Goal: Transaction & Acquisition: Obtain resource

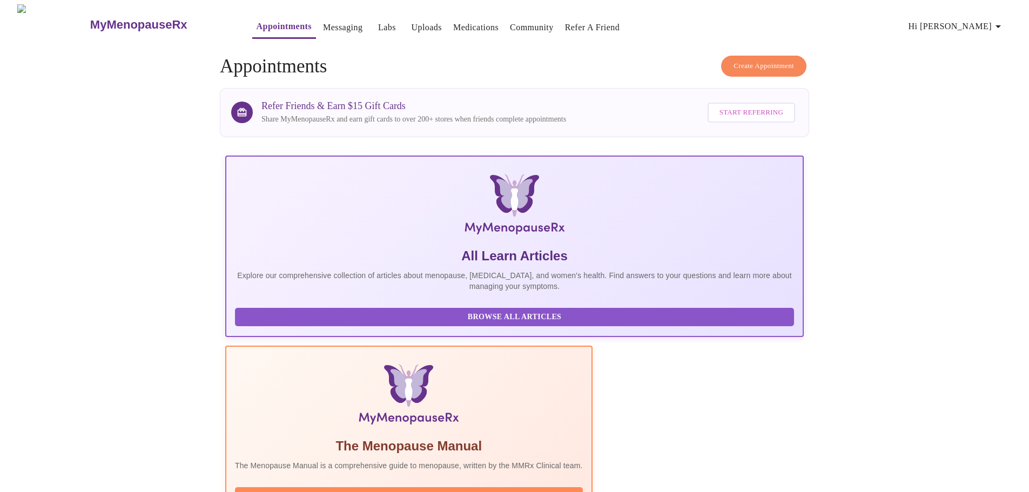
scroll to position [162, 0]
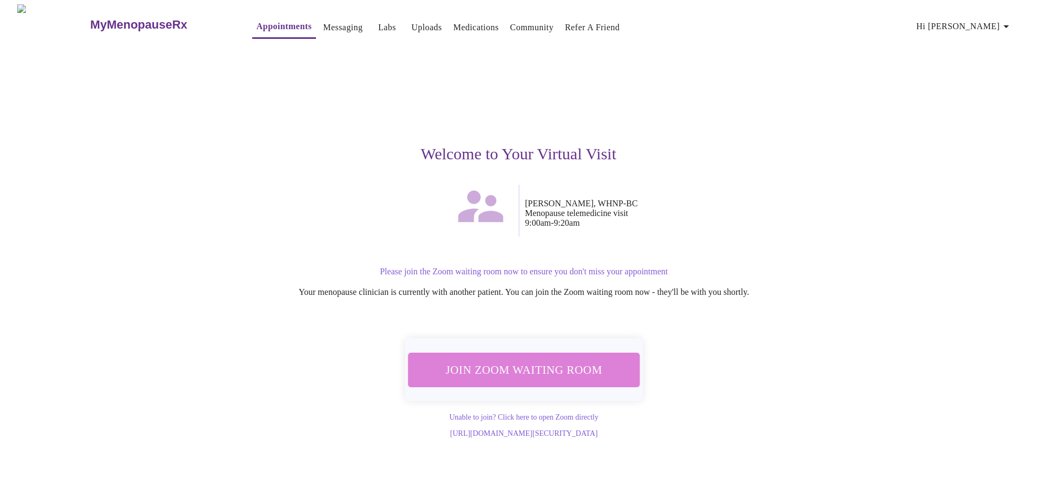
click at [558, 362] on span "Join Zoom Waiting Room" at bounding box center [523, 370] width 203 height 20
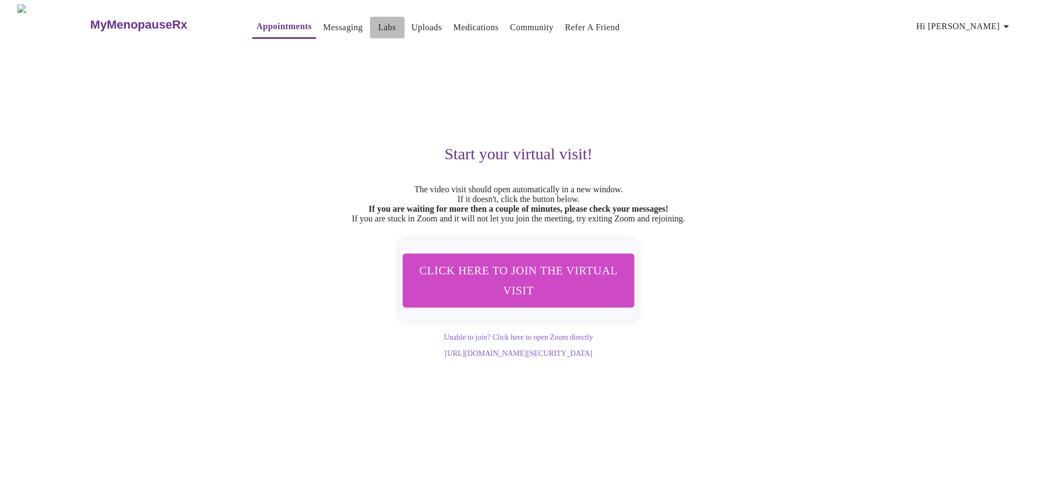
click at [378, 26] on link "Labs" at bounding box center [387, 27] width 18 height 15
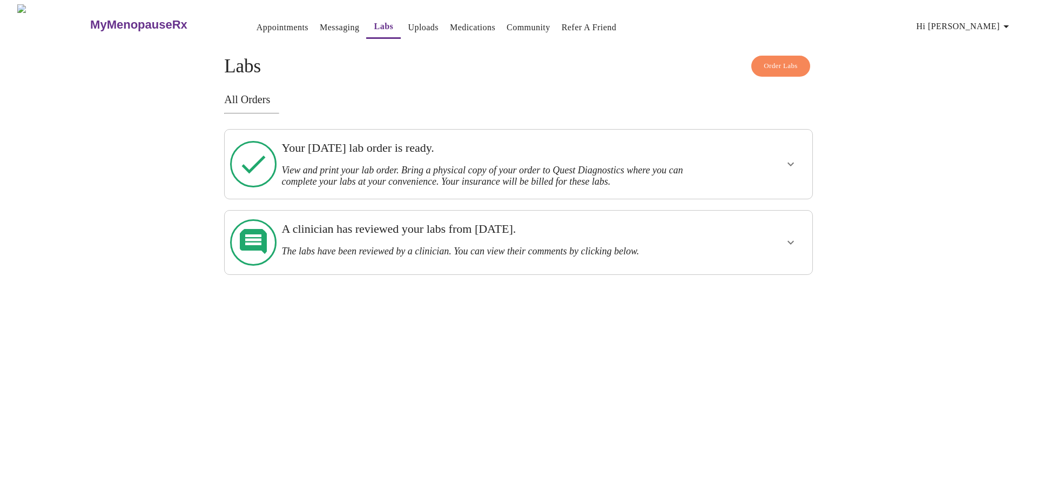
click at [790, 160] on icon "show more" at bounding box center [790, 164] width 13 height 13
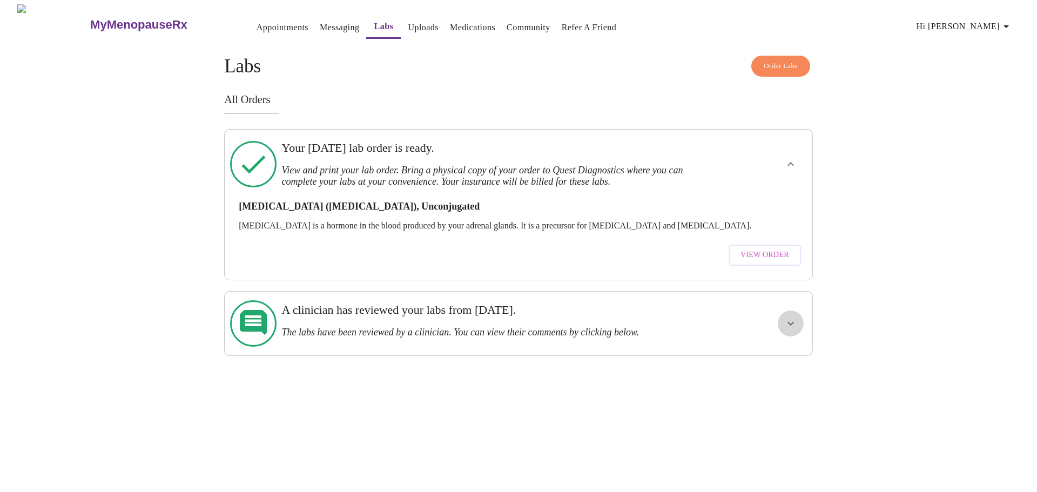
click at [791, 321] on icon "show more" at bounding box center [790, 323] width 6 height 4
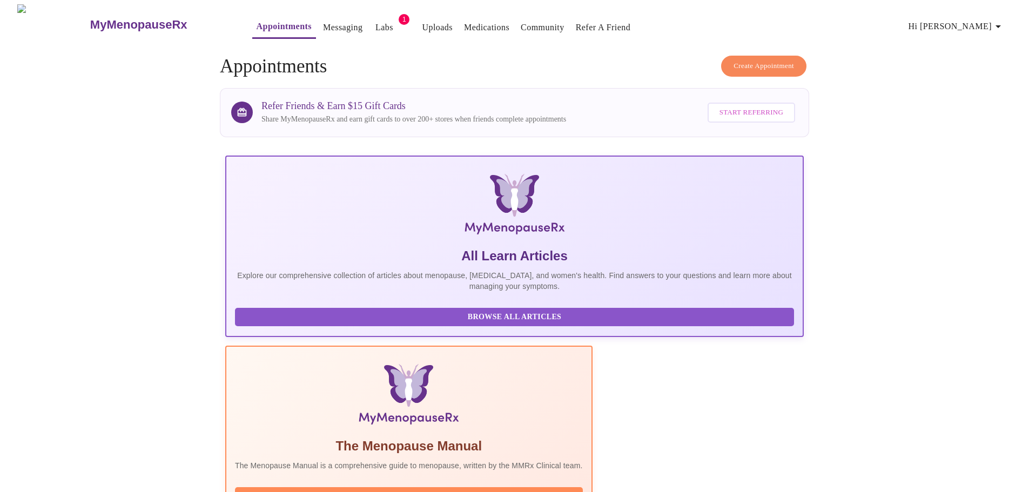
click at [375, 23] on link "Labs" at bounding box center [384, 27] width 18 height 15
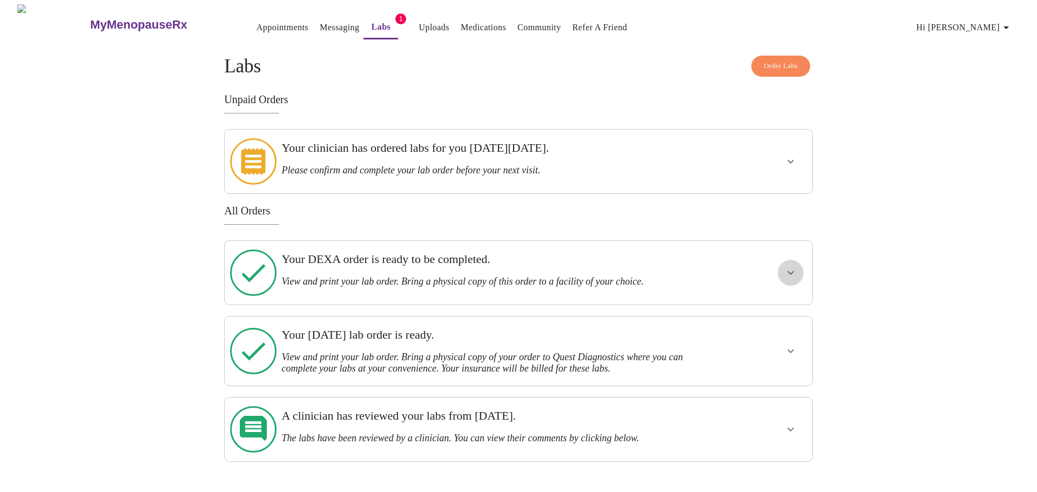
click at [789, 271] on icon "show more" at bounding box center [790, 273] width 6 height 4
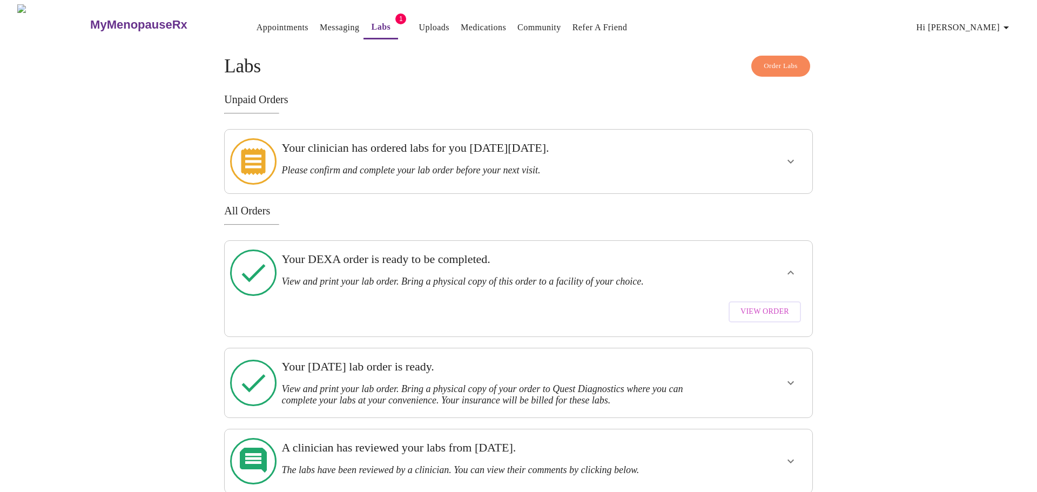
click at [567, 170] on div "Your clinician has ordered labs for you on Tuesday, August 26th. Please confirm…" at bounding box center [490, 161] width 426 height 55
click at [790, 155] on icon "show more" at bounding box center [790, 161] width 13 height 13
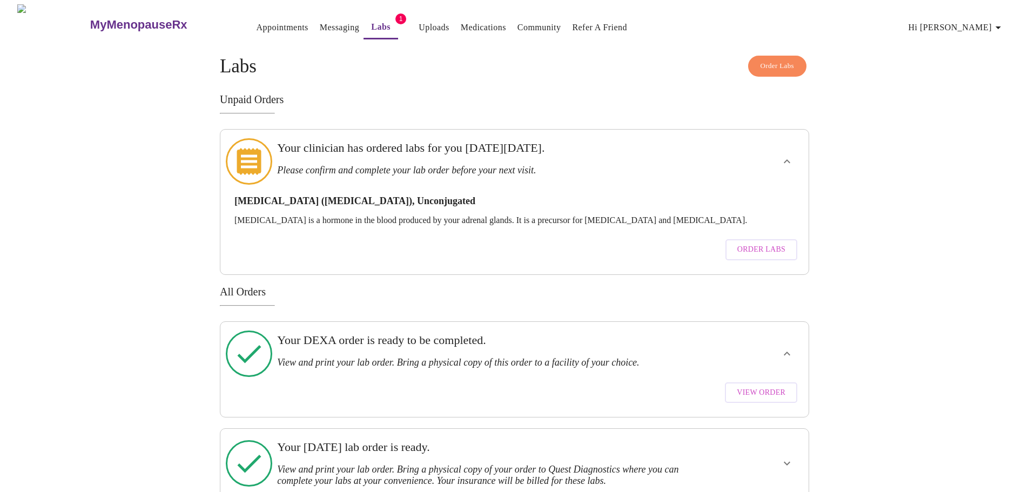
click at [750, 243] on span "Order Labs" at bounding box center [761, 250] width 48 height 14
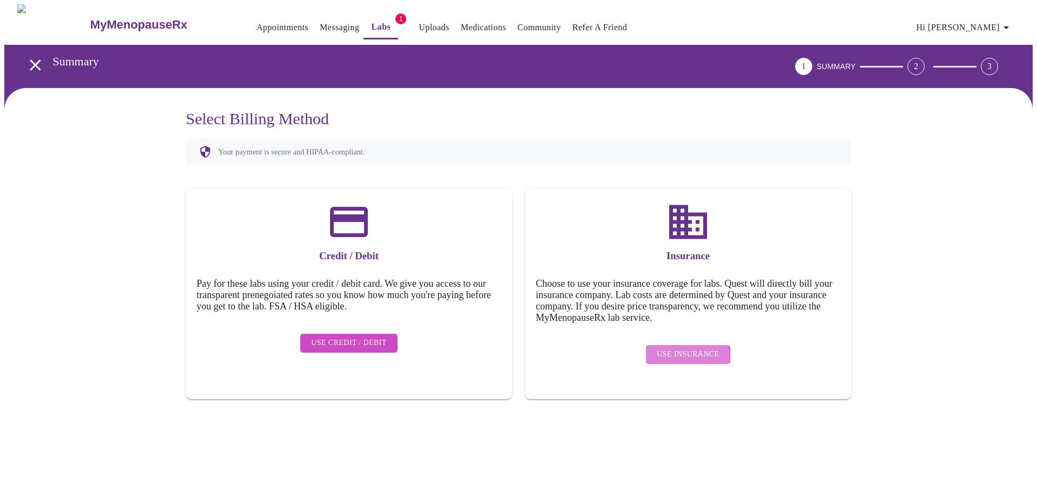
click at [670, 349] on span "Use Insurance" at bounding box center [688, 355] width 62 height 14
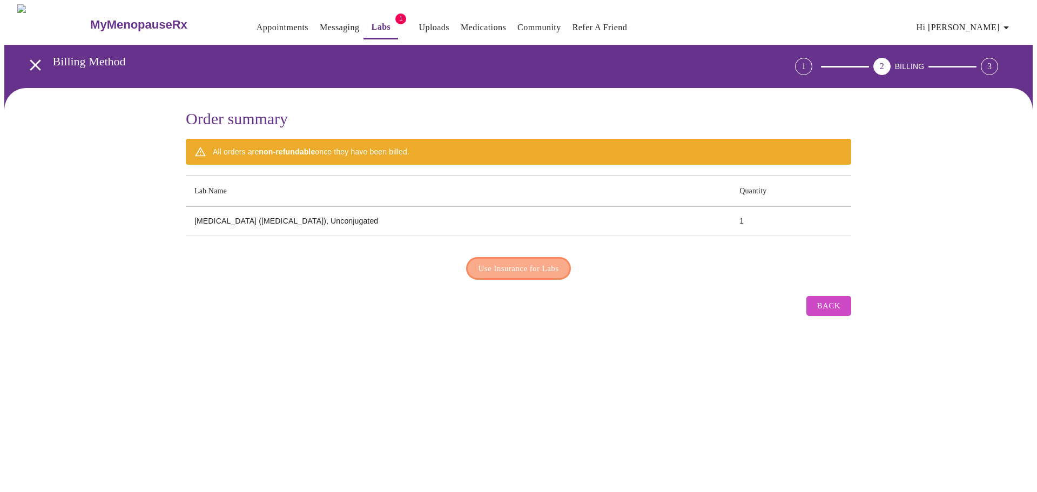
click at [524, 270] on span "Use Insurance for Labs" at bounding box center [519, 268] width 80 height 14
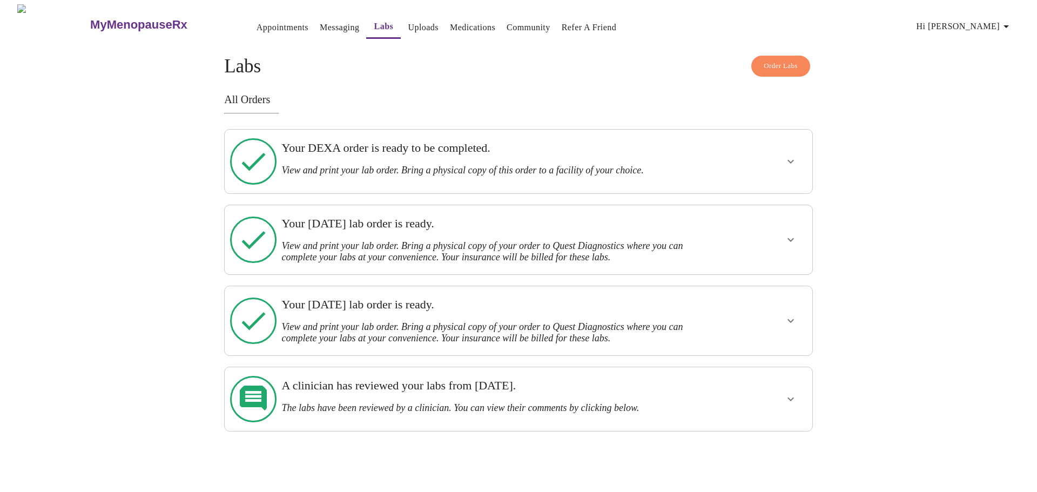
click at [464, 165] on h3 "View and print your lab order. Bring a physical copy of this order to a facilit…" at bounding box center [489, 170] width 417 height 11
click at [786, 156] on icon "show more" at bounding box center [790, 161] width 13 height 13
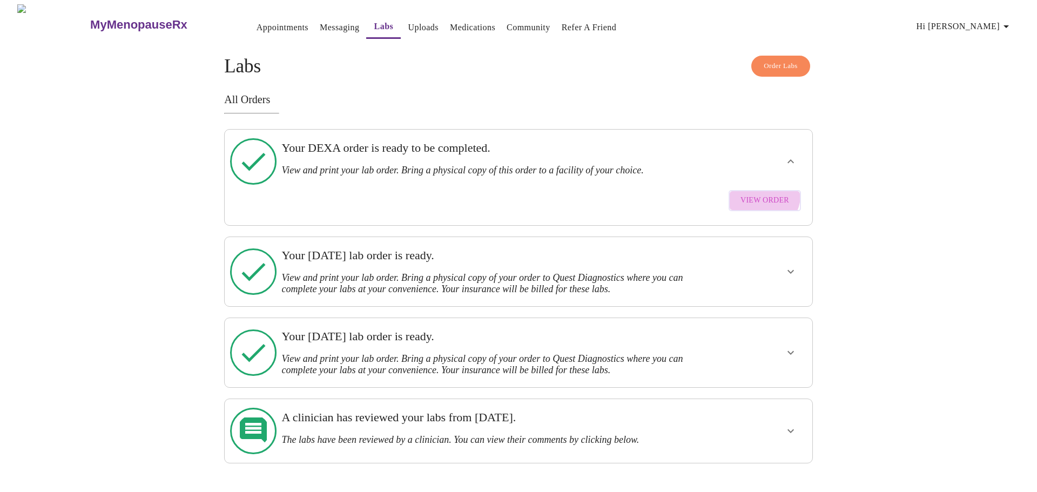
click at [765, 194] on span "View Order" at bounding box center [764, 201] width 49 height 14
